Goal: Information Seeking & Learning: Compare options

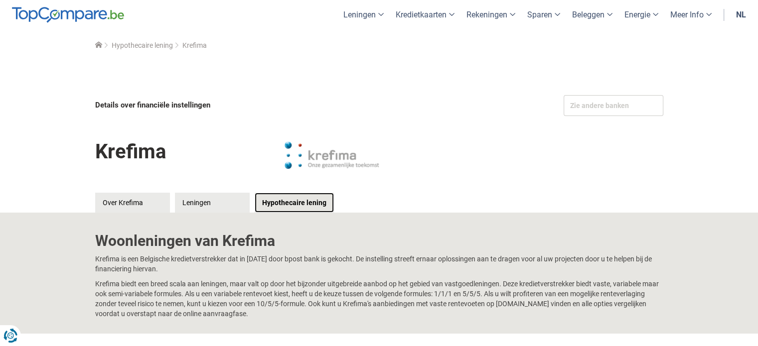
click at [298, 207] on link "Hypothecaire lening" at bounding box center [294, 203] width 79 height 20
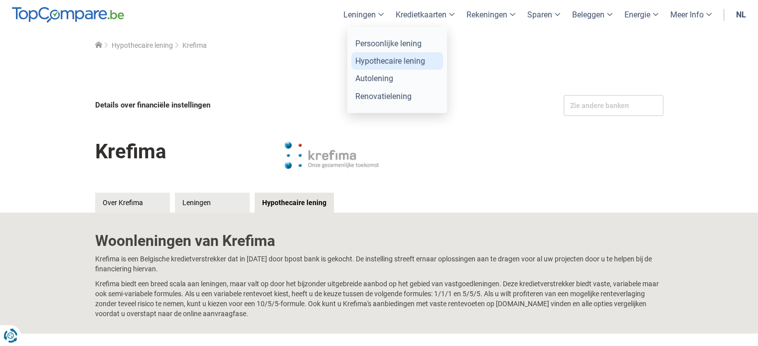
click at [371, 59] on link "Hypothecaire lening" at bounding box center [397, 60] width 92 height 17
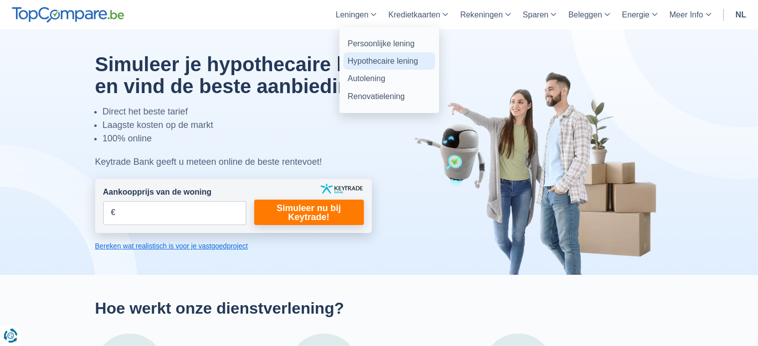
click at [355, 61] on link "Hypothecaire lening" at bounding box center [389, 60] width 92 height 17
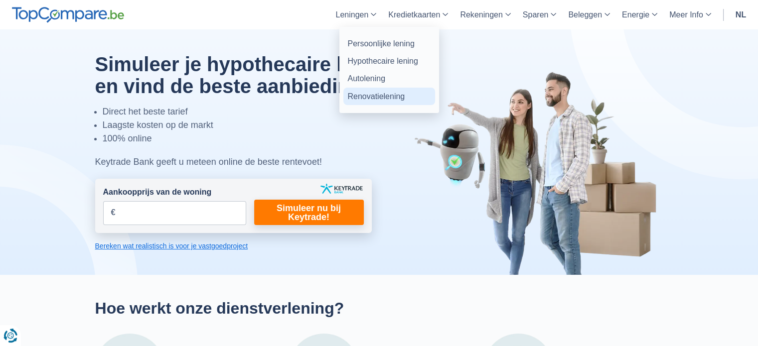
click at [369, 99] on link "Renovatielening" at bounding box center [389, 96] width 92 height 17
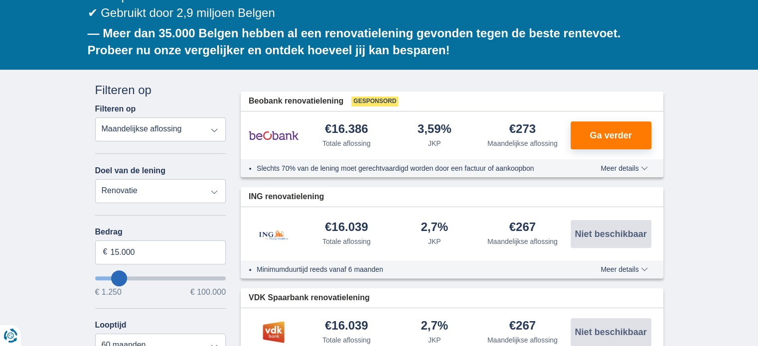
scroll to position [299, 0]
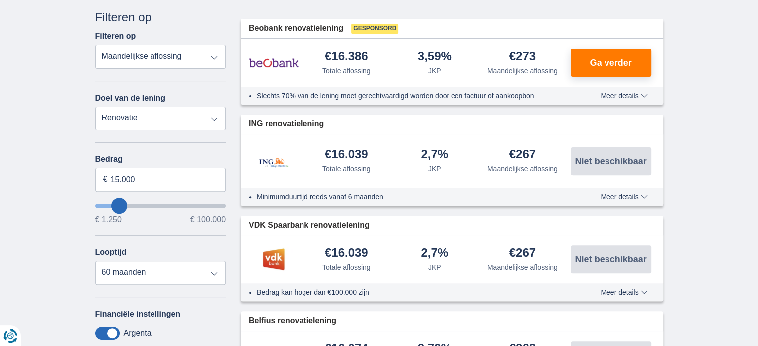
type input "16250"
type input "16.250"
select select "84"
type input "23.250"
type input "25250"
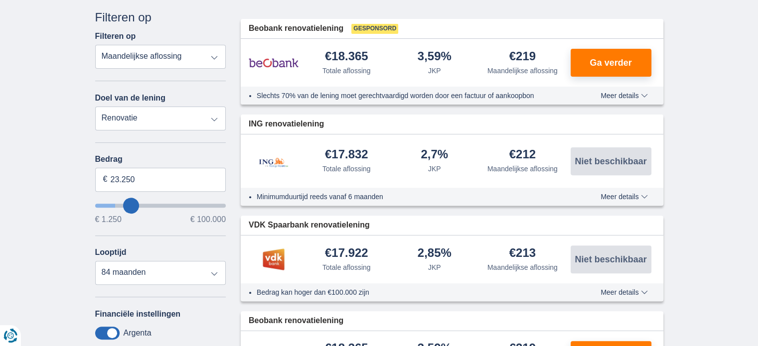
type input "25.250"
select select "120"
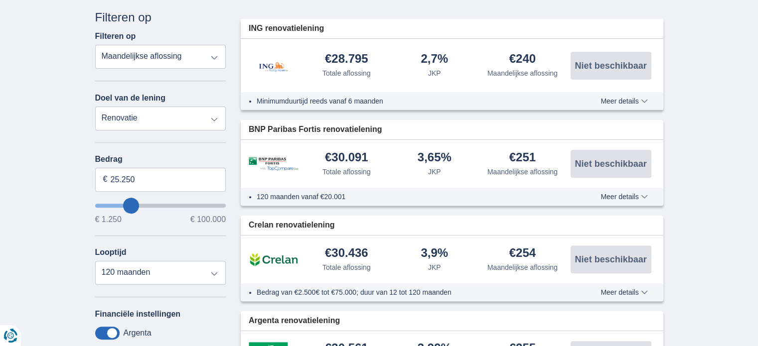
type input "62.250"
type input "62250"
click at [173, 204] on input "wantToBorrow" at bounding box center [160, 206] width 131 height 4
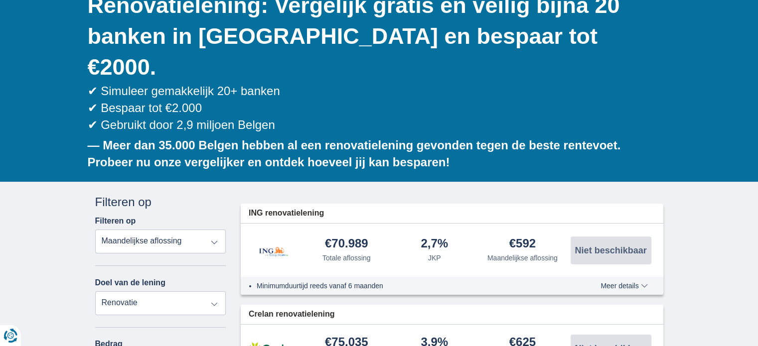
scroll to position [149, 0]
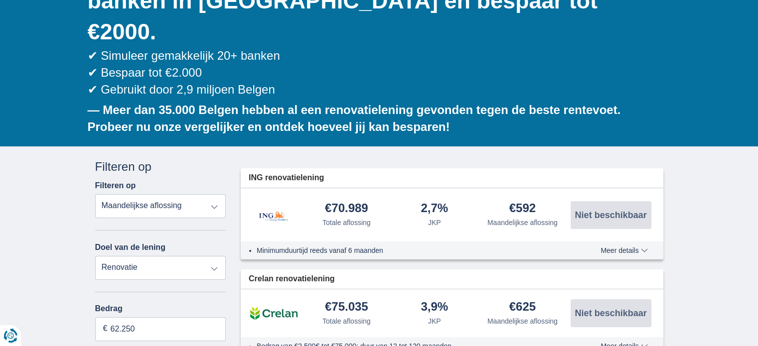
type input "59.250"
type input "59250"
type input "58.250"
type input "57250"
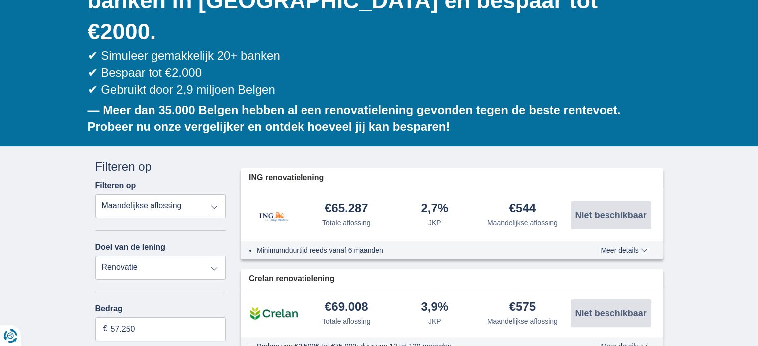
type input "39.250"
type input "39250"
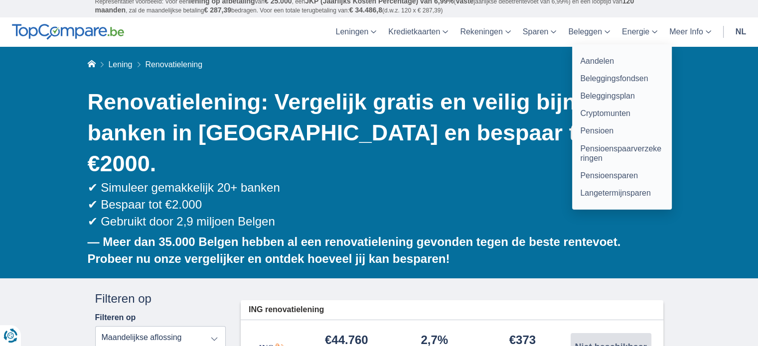
scroll to position [0, 0]
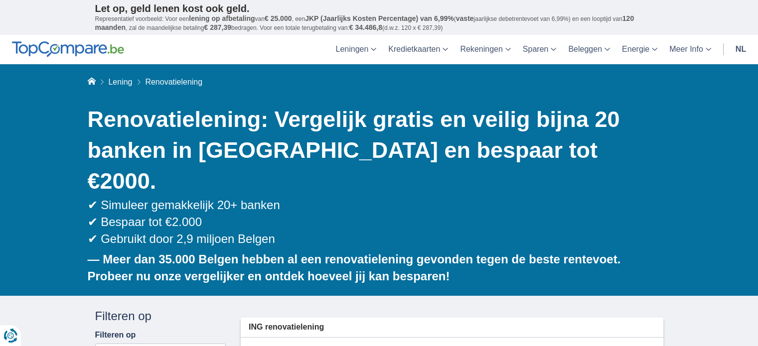
scroll to position [299, 0]
